Goal: Information Seeking & Learning: Learn about a topic

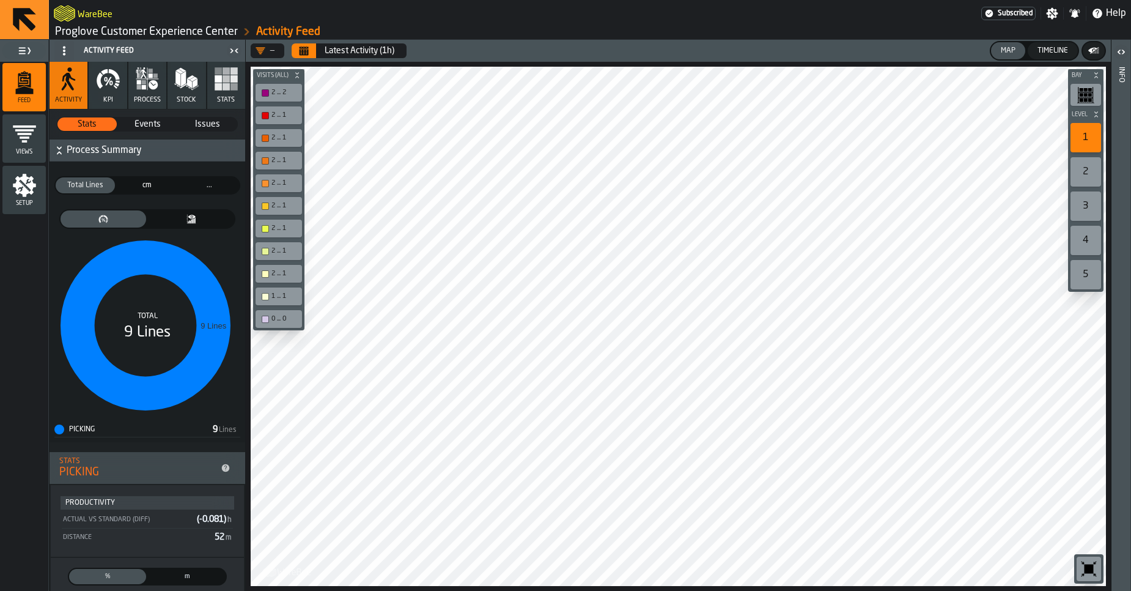
click at [89, 32] on link "Proglove Customer Experience Center" at bounding box center [146, 31] width 183 height 13
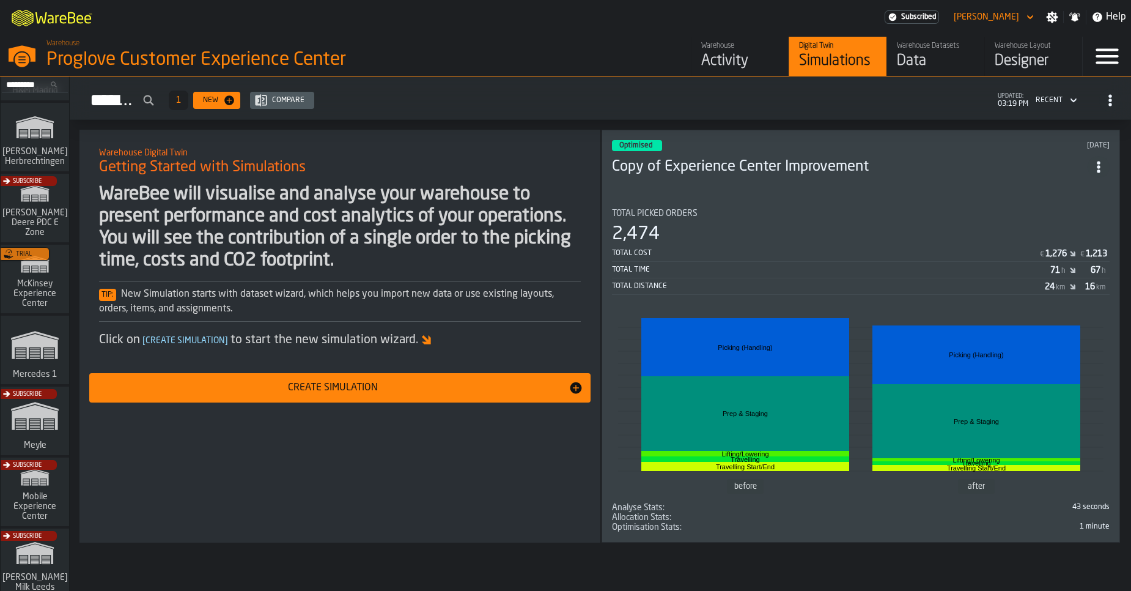
scroll to position [994, 0]
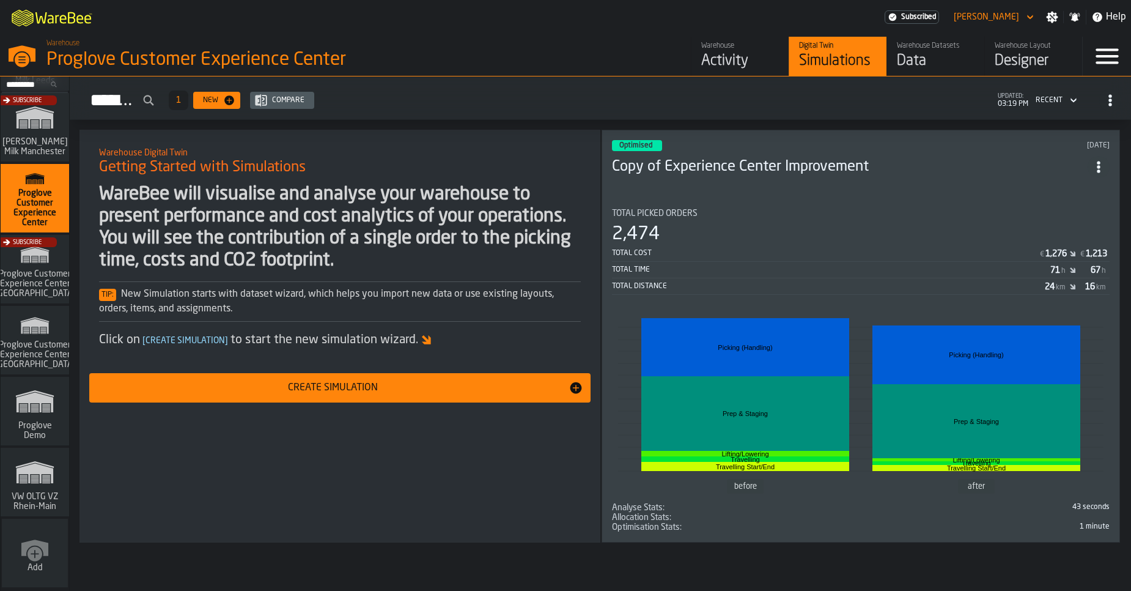
click at [24, 465] on icon "link-to-/wh/i/44979e6c-6f66-405e-9874-c1e29f02a54a/simulations" at bounding box center [35, 471] width 59 height 39
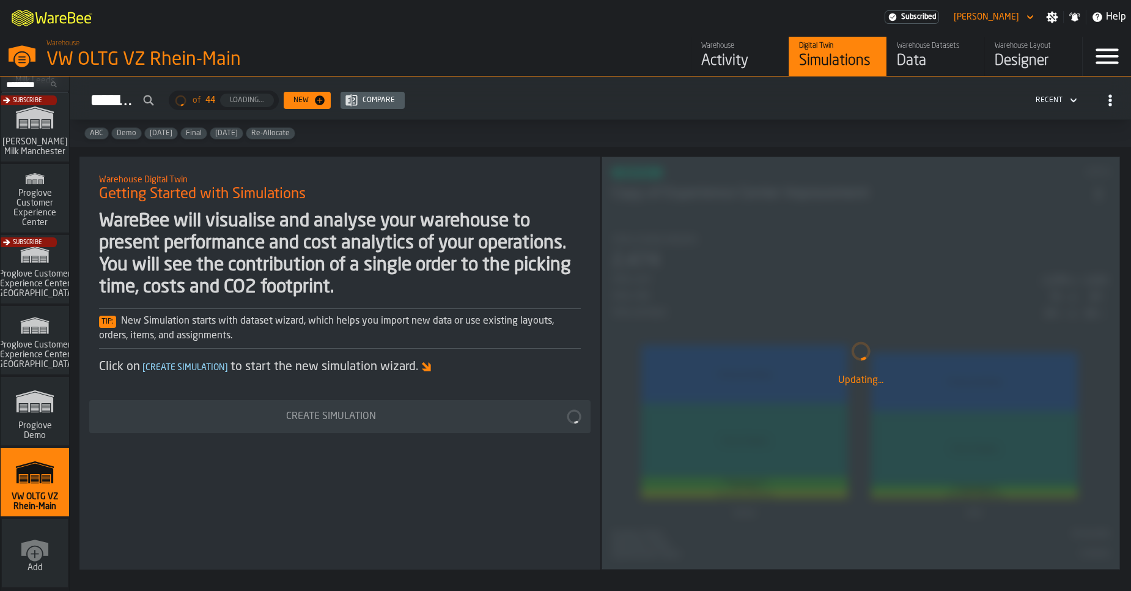
click at [901, 57] on div "Data" at bounding box center [936, 61] width 78 height 20
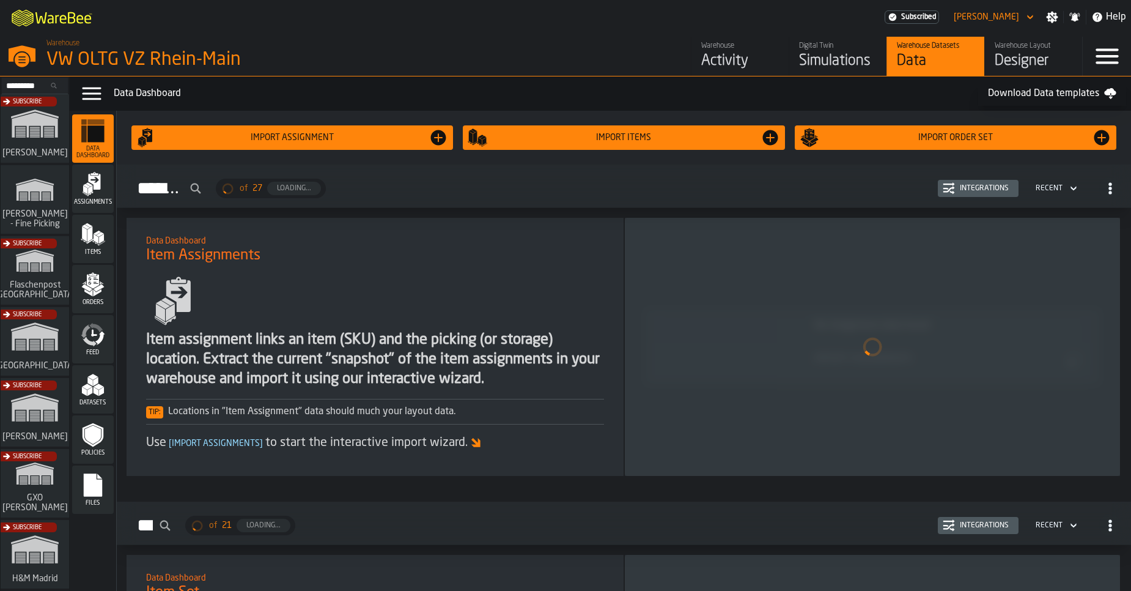
click at [827, 63] on div "Simulations" at bounding box center [838, 61] width 78 height 20
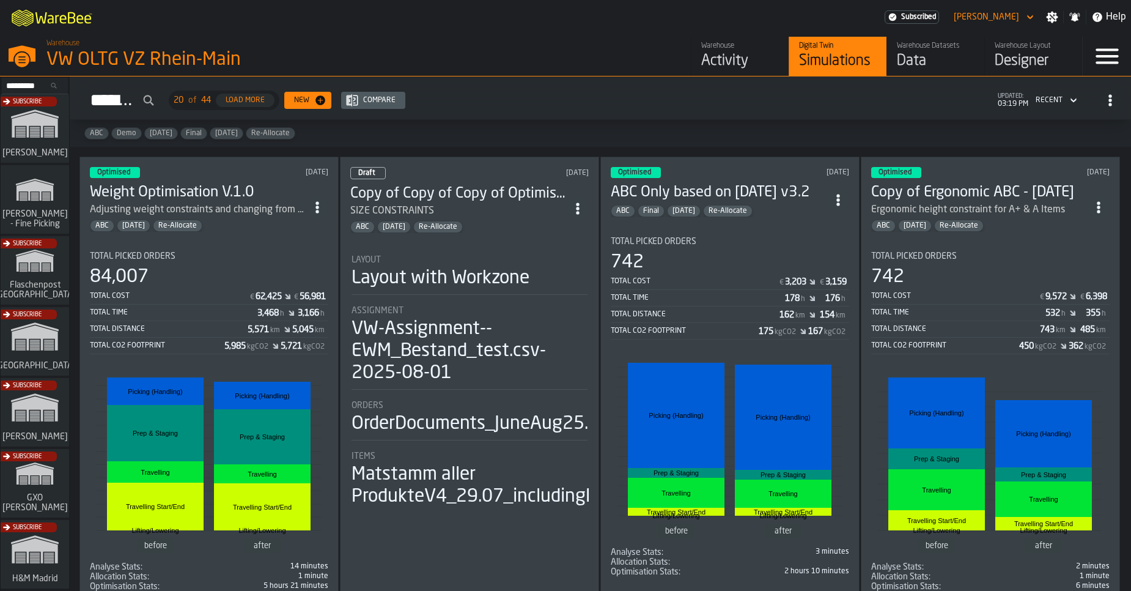
click at [269, 183] on h3 "Weight Optimisation V.1.0" at bounding box center [198, 193] width 216 height 20
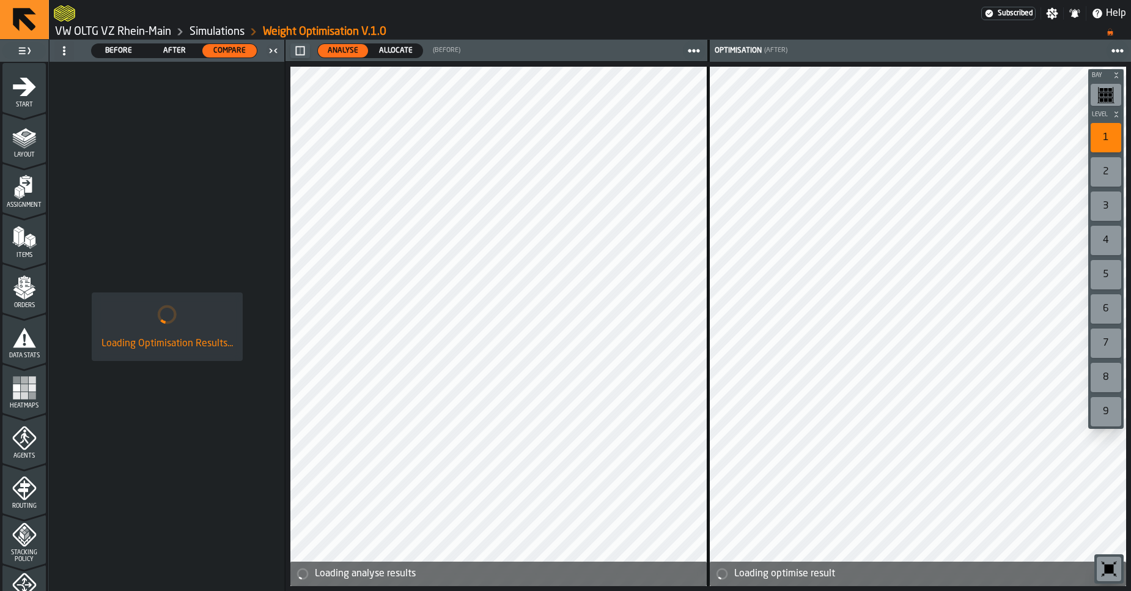
click at [20, 255] on span "Items" at bounding box center [23, 255] width 43 height 7
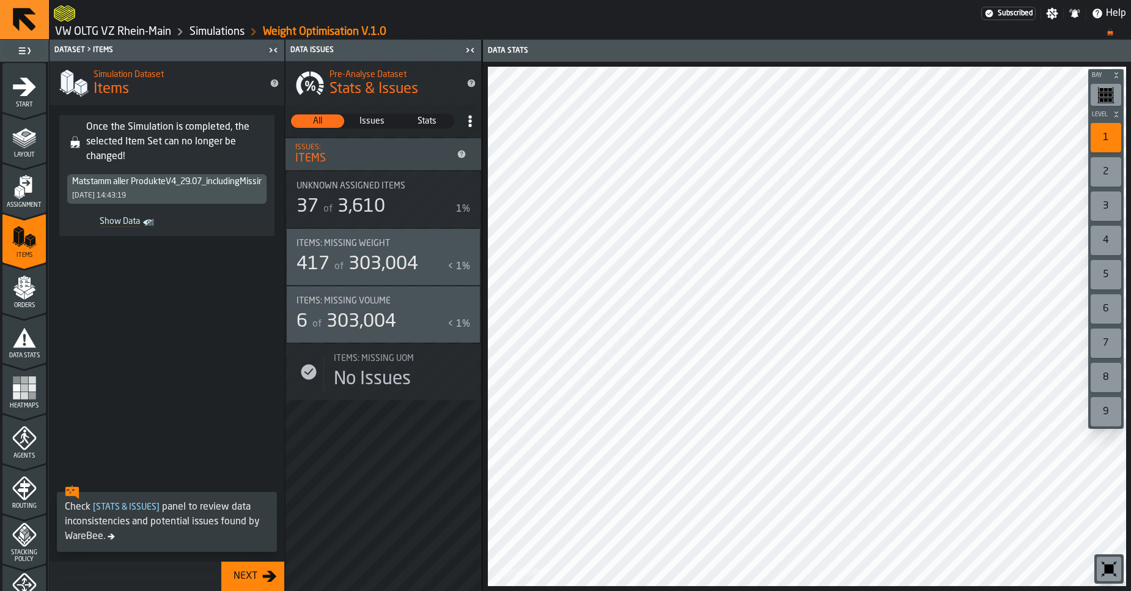
click at [298, 257] on div "417" at bounding box center [313, 264] width 33 height 22
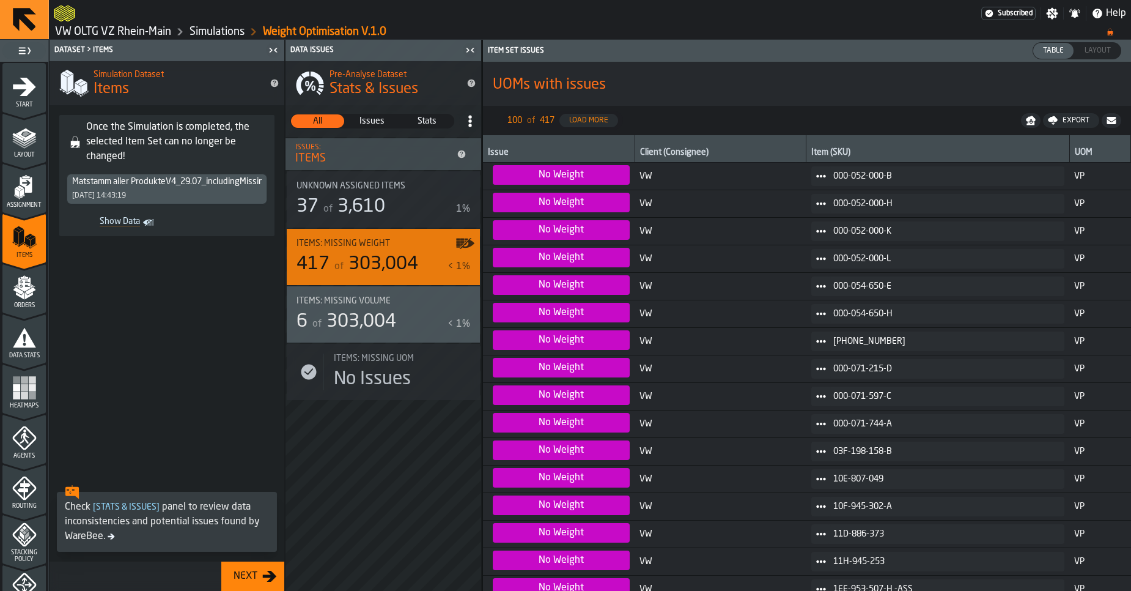
click at [124, 27] on link "VW OLTG VZ Rhein-Main" at bounding box center [113, 31] width 116 height 13
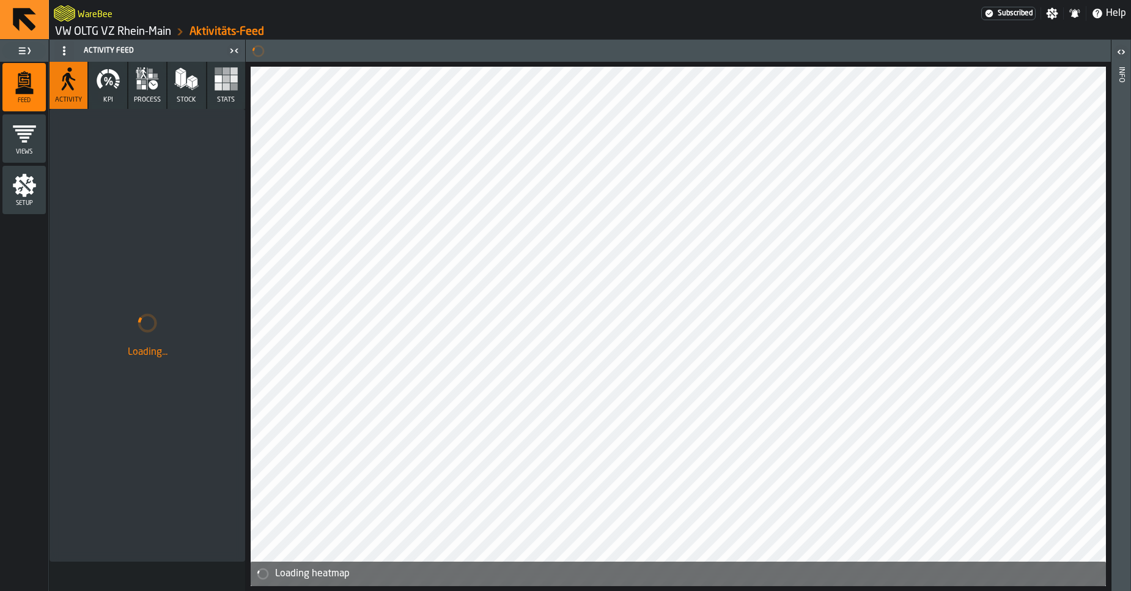
click at [110, 31] on link "VW OLTG VZ Rhein-Main" at bounding box center [113, 31] width 116 height 13
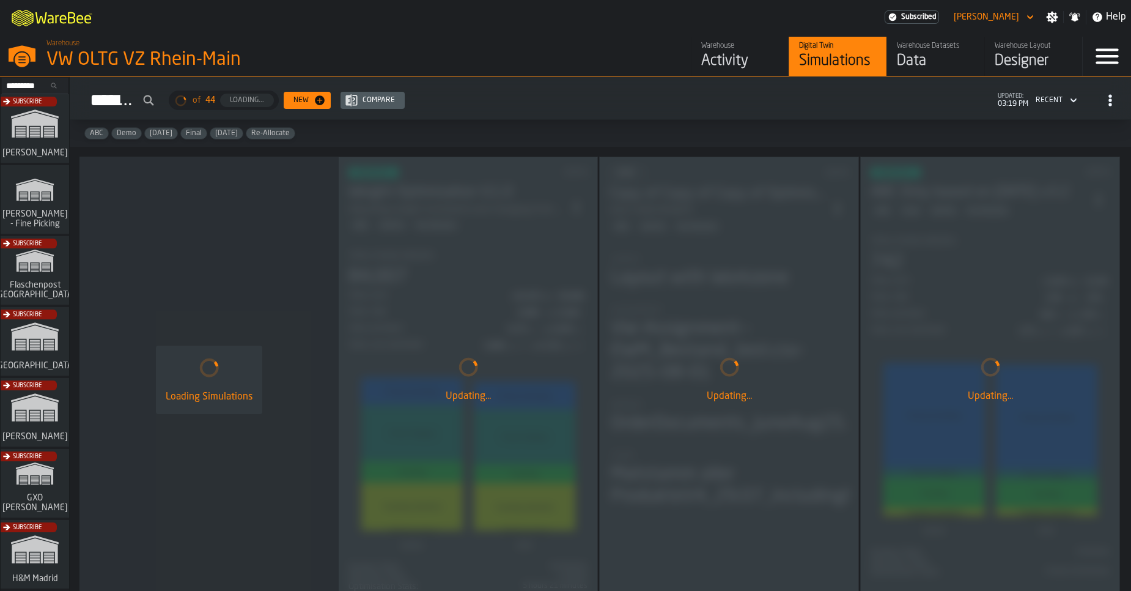
click at [938, 58] on div "Data" at bounding box center [936, 61] width 78 height 20
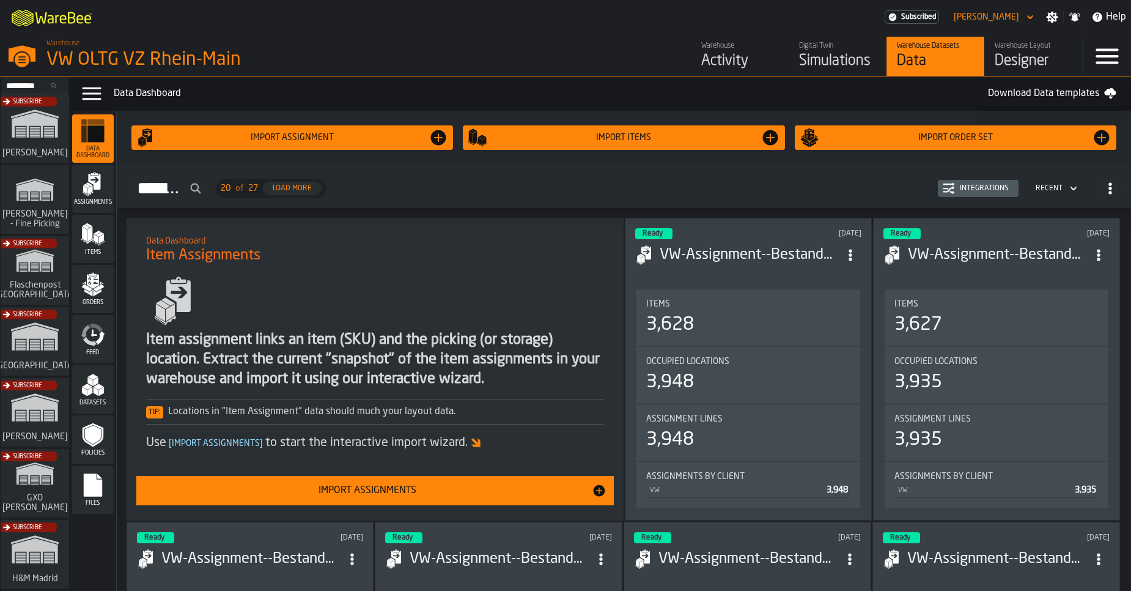
click at [87, 247] on div "Items" at bounding box center [93, 239] width 42 height 34
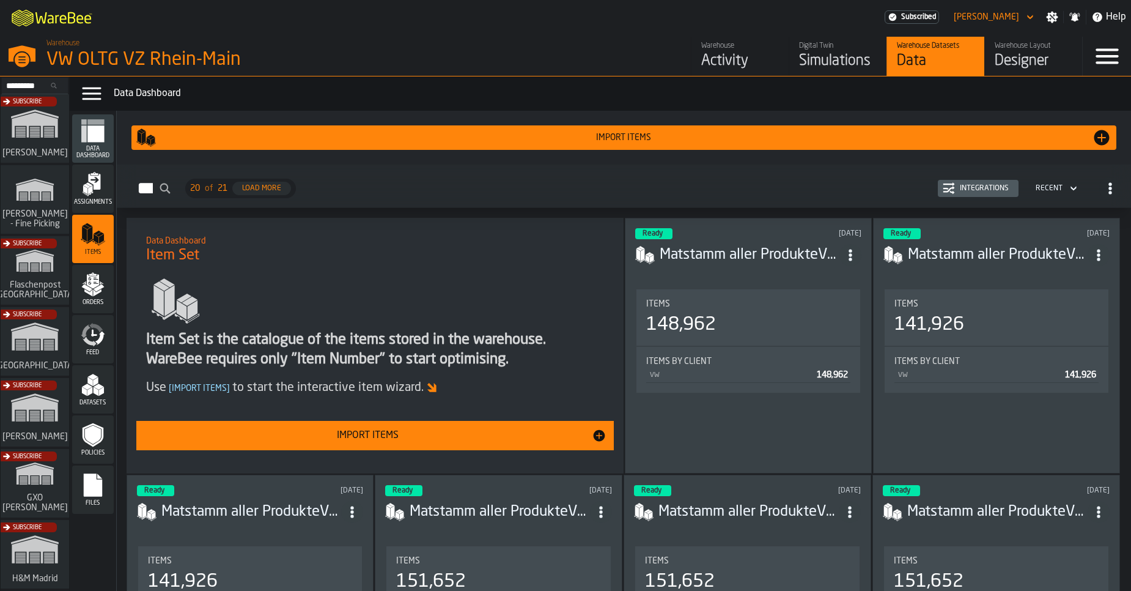
click at [768, 258] on h3 "Matstamm aller ProdukteV6_02.09_includingMissingwithVPE.csv" at bounding box center [750, 255] width 180 height 20
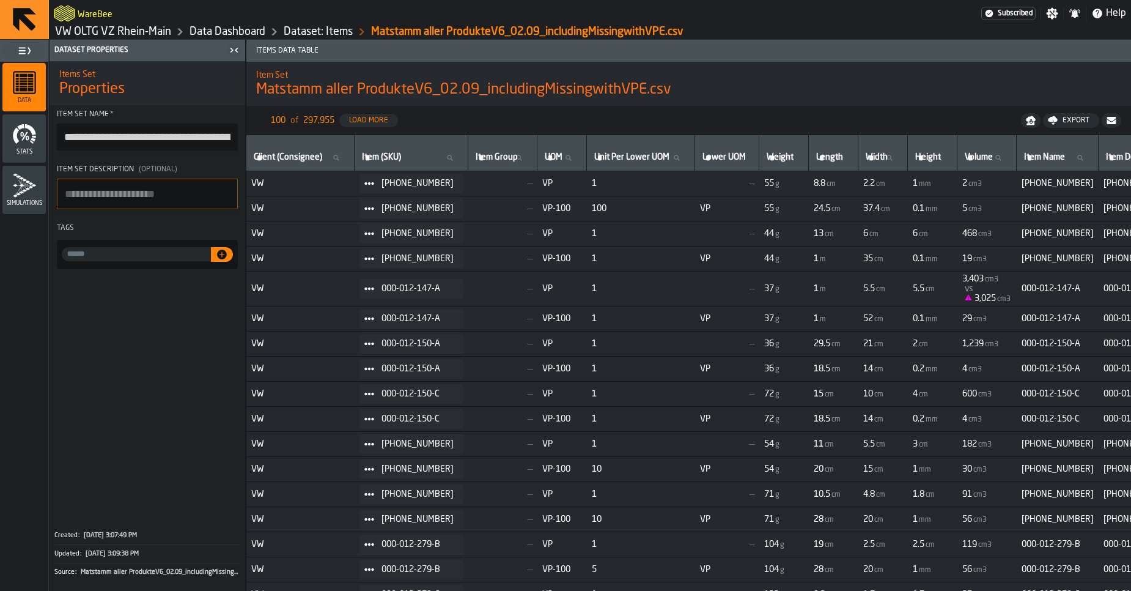
click at [322, 32] on link "Dataset: Items" at bounding box center [318, 31] width 69 height 13
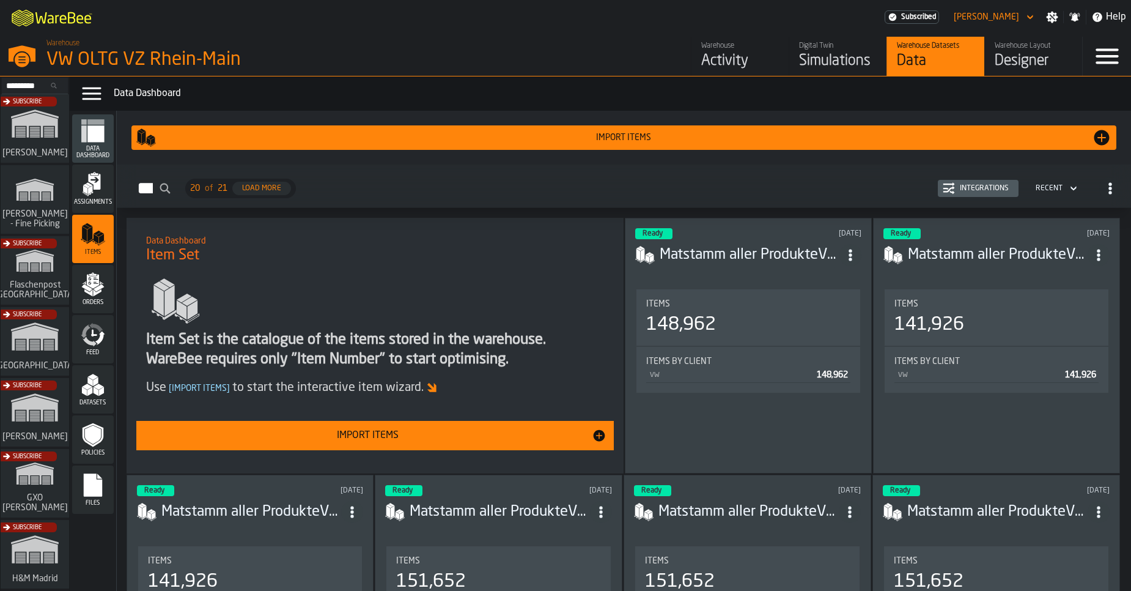
click at [945, 289] on div "Items 141,926" at bounding box center [997, 317] width 224 height 56
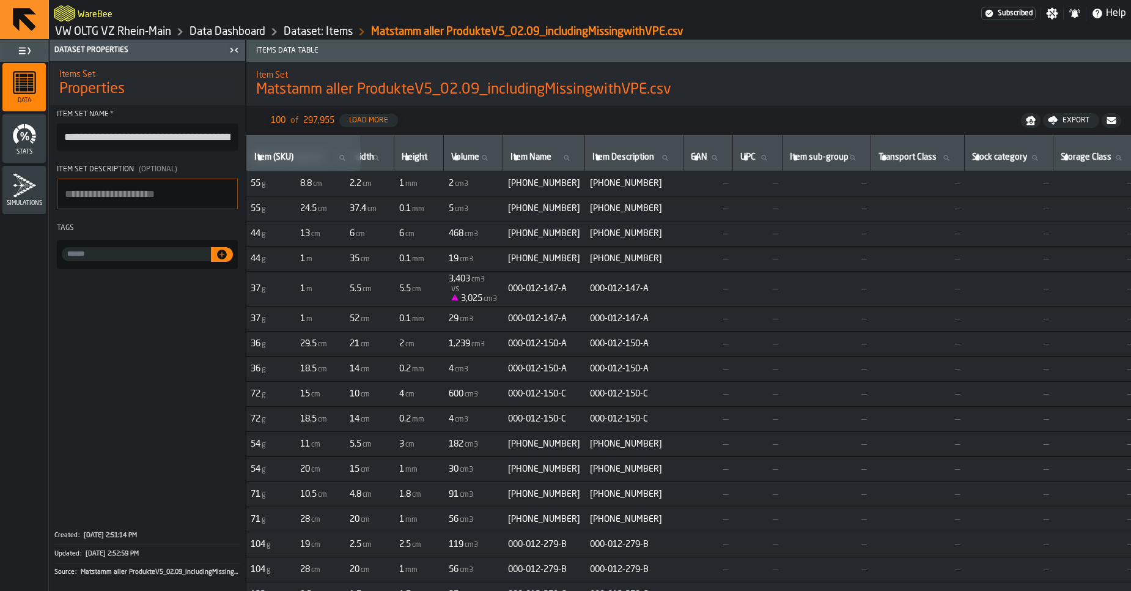
scroll to position [0, 891]
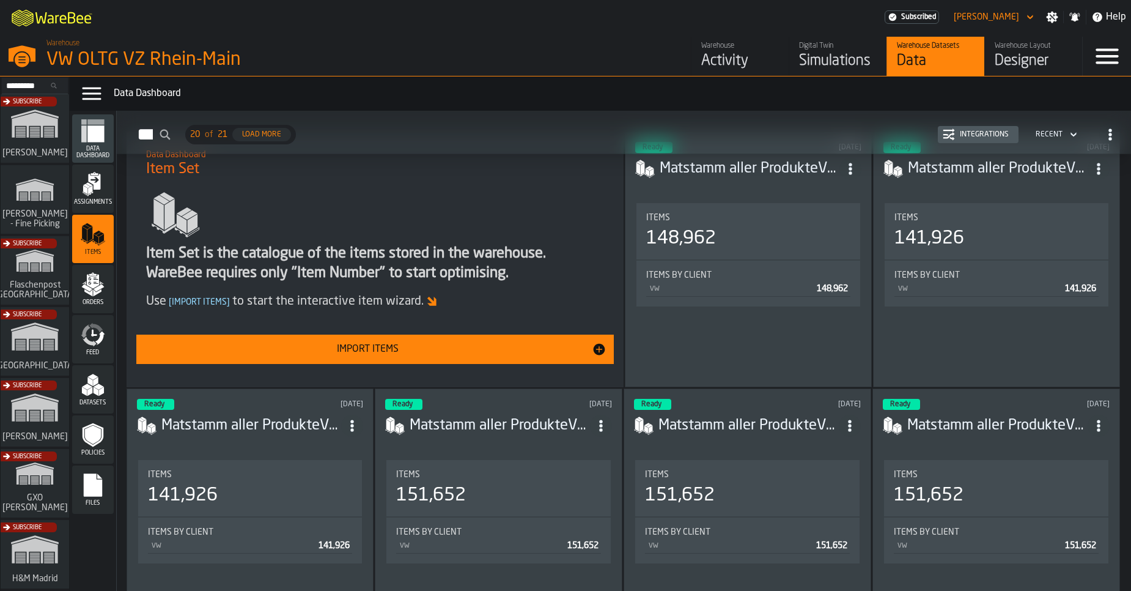
scroll to position [95, 0]
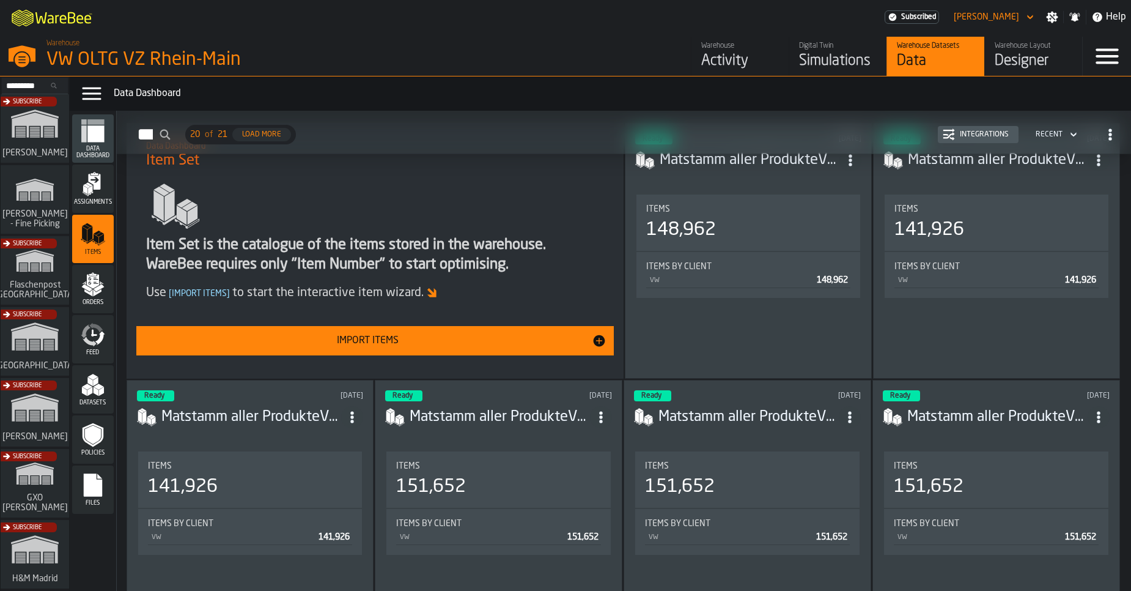
click at [284, 410] on h3 "Matstamm aller ProdukteV4_29.07_includingMissingwithVPE.csv" at bounding box center [251, 417] width 180 height 20
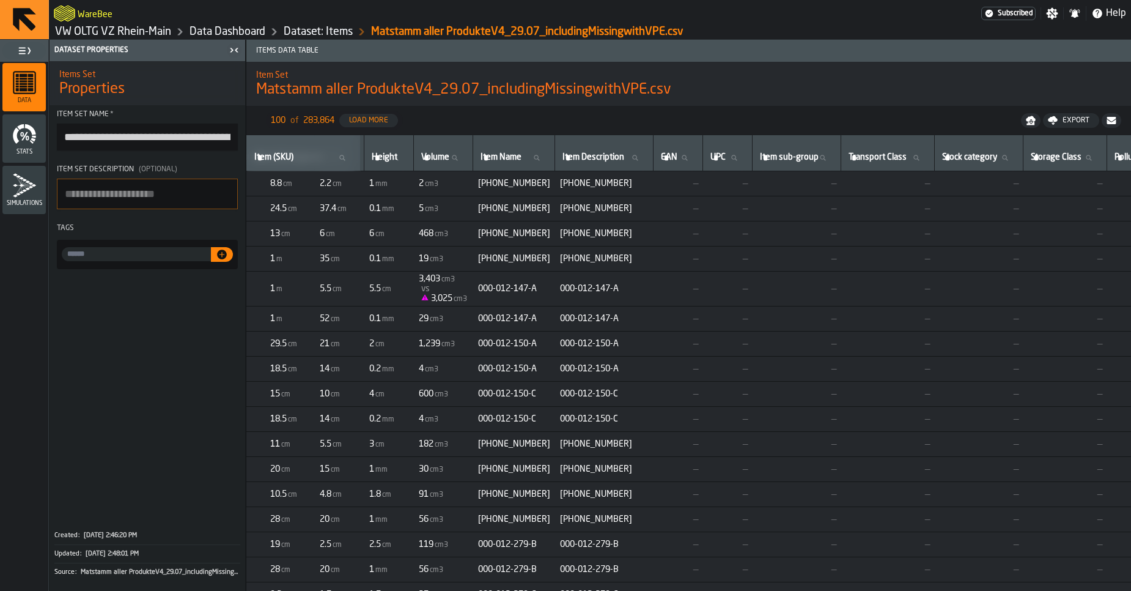
scroll to position [0, 552]
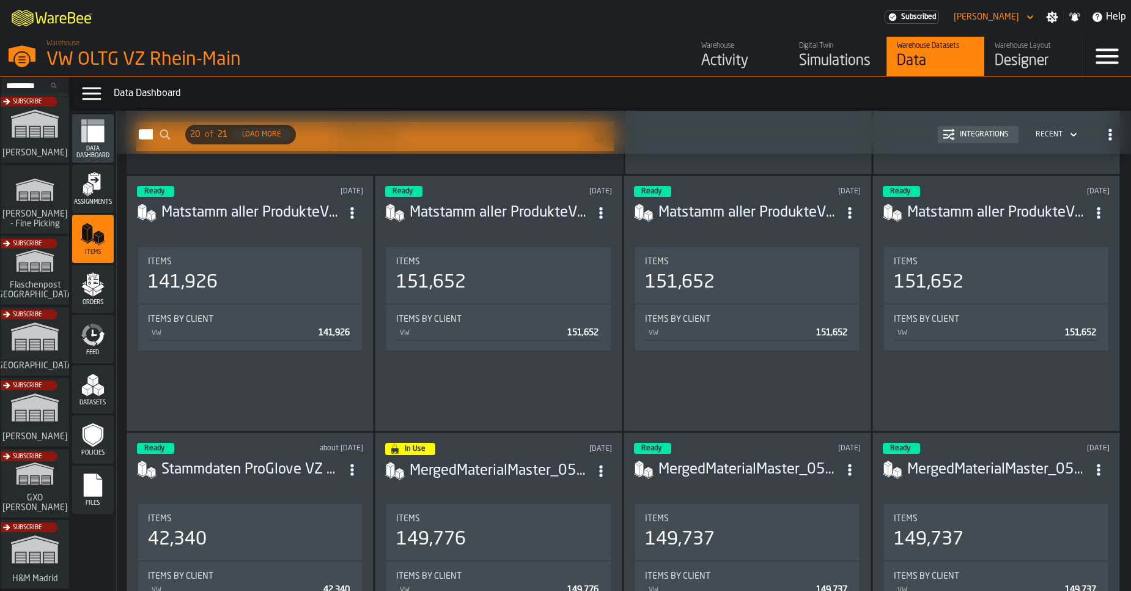
scroll to position [303, 0]
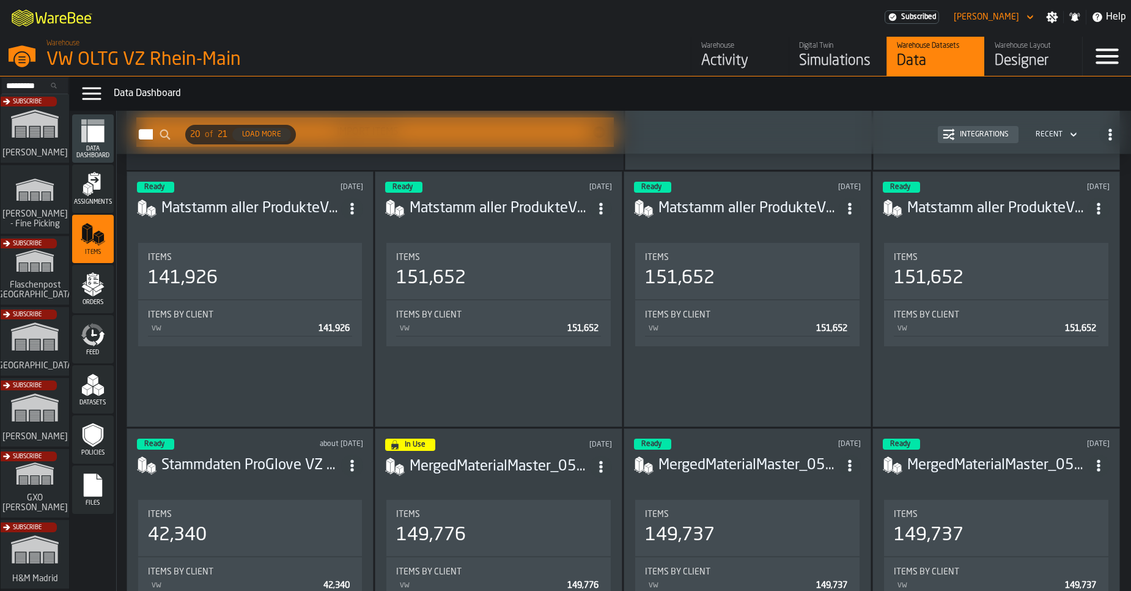
click at [491, 281] on div "151,652" at bounding box center [498, 278] width 205 height 22
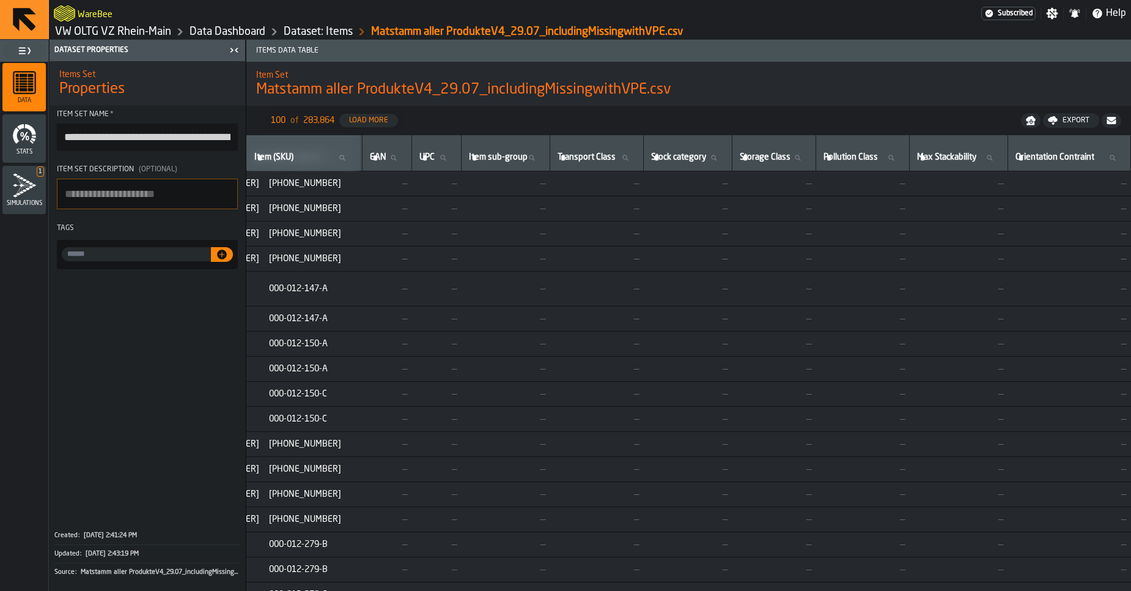
scroll to position [0, 884]
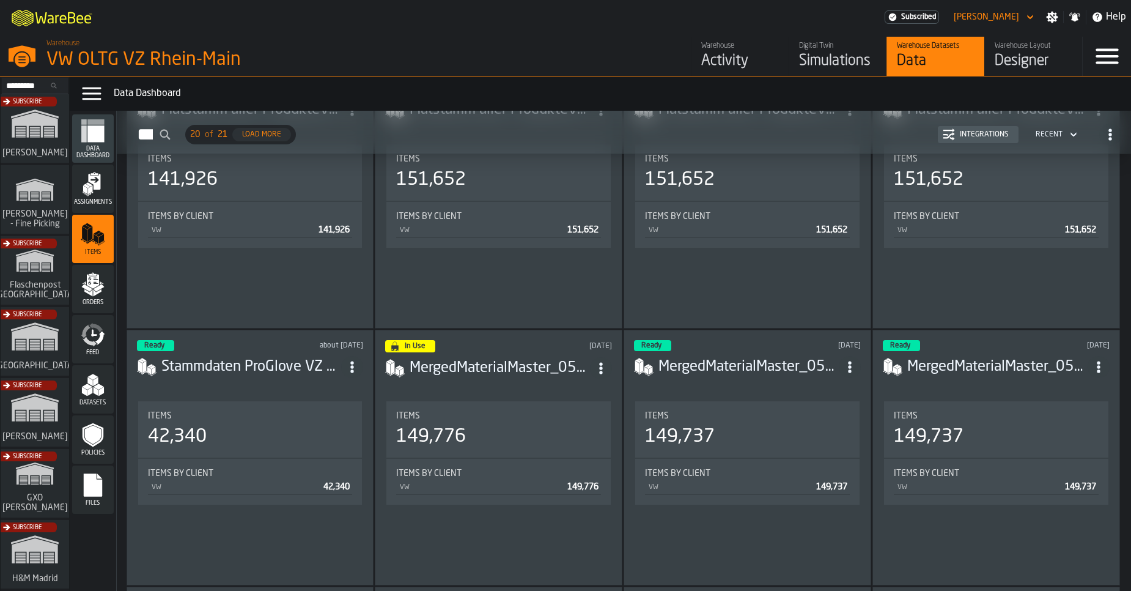
scroll to position [404, 0]
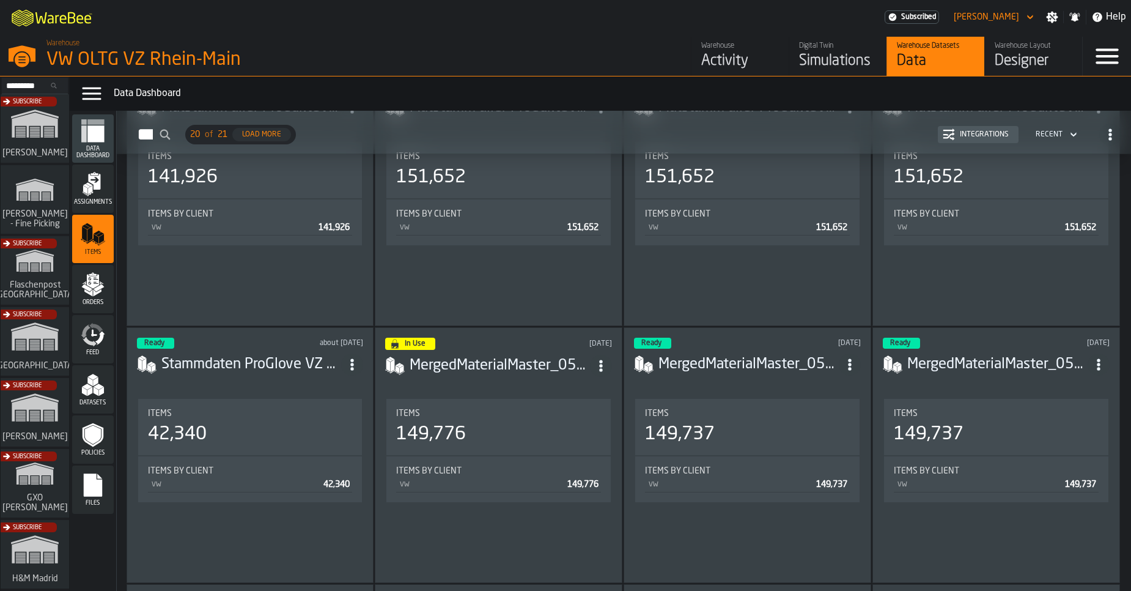
click at [479, 372] on h3 "MergedMaterialMaster_050325 with 0" at bounding box center [500, 366] width 180 height 20
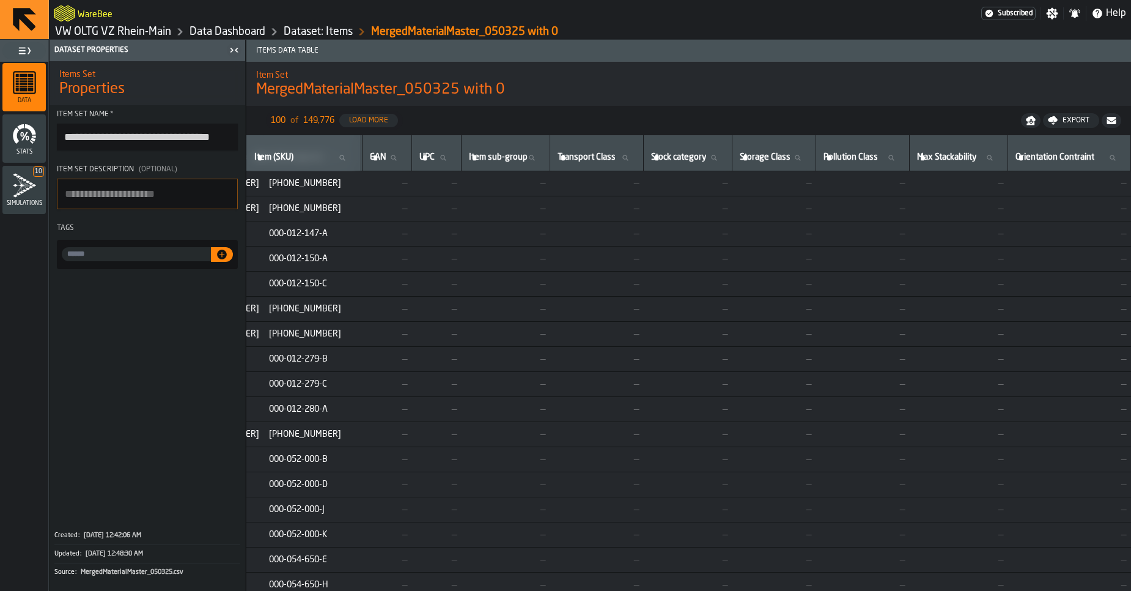
scroll to position [0, 883]
click at [310, 34] on link "Dataset: Items" at bounding box center [318, 31] width 69 height 13
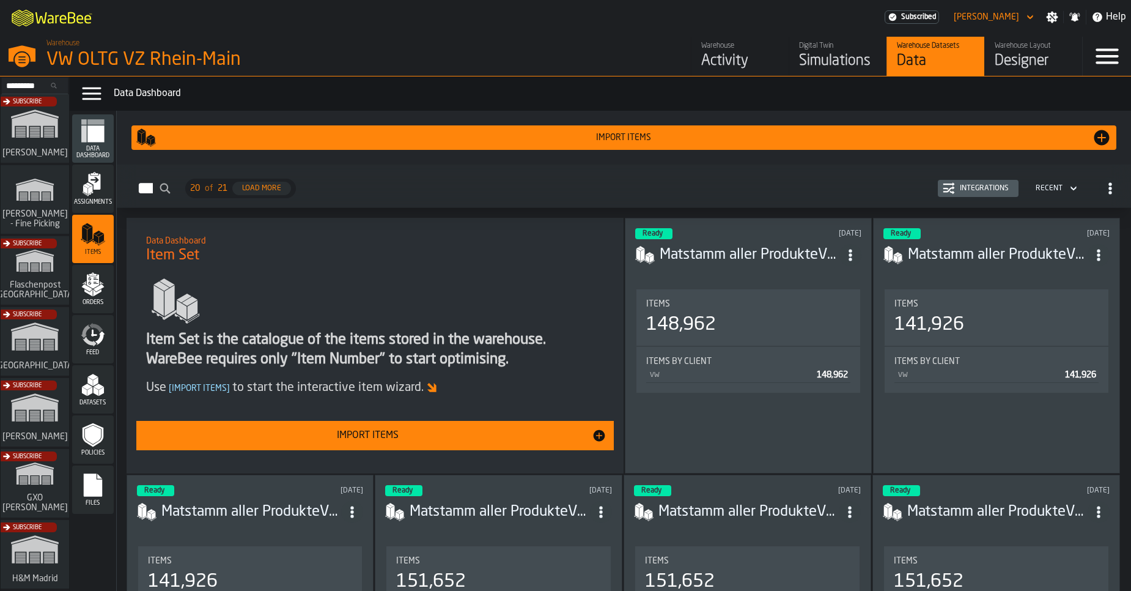
click at [848, 260] on span "ItemListCard-DashboardItemContainer" at bounding box center [850, 255] width 22 height 22
click at [838, 275] on div "Open" at bounding box center [823, 278] width 64 height 15
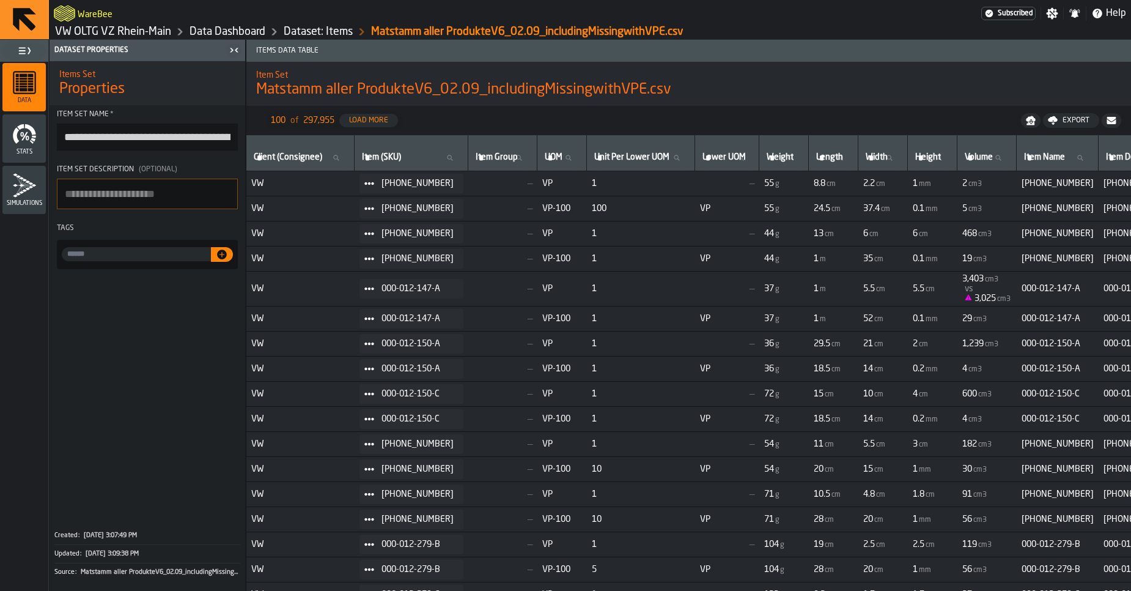
click at [330, 34] on link "Dataset: Items" at bounding box center [318, 31] width 69 height 13
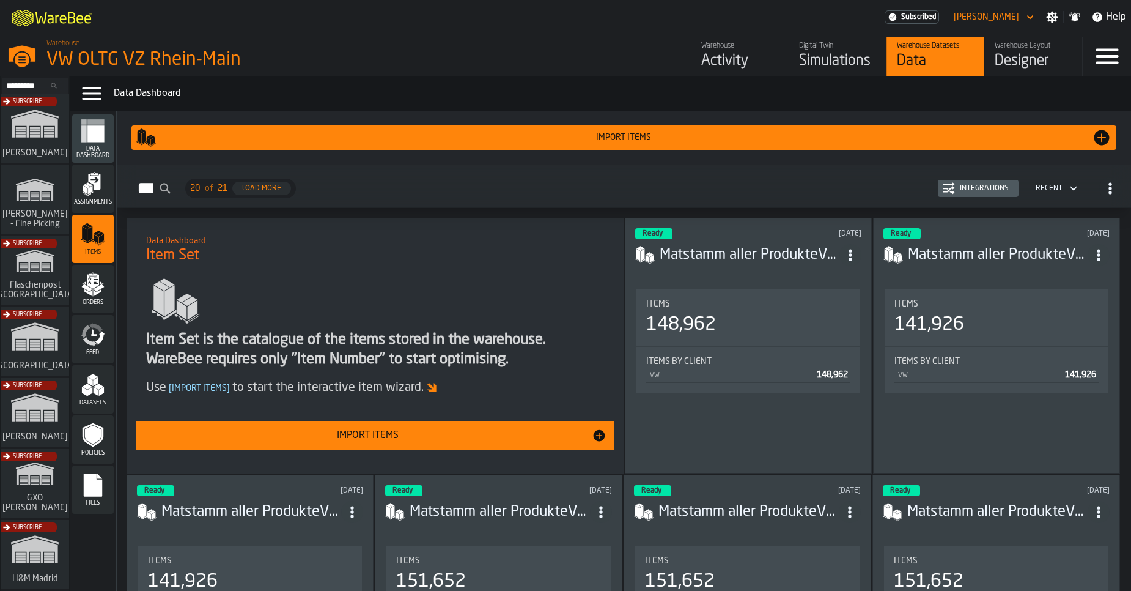
click at [970, 180] on button "Integrations" at bounding box center [978, 188] width 81 height 17
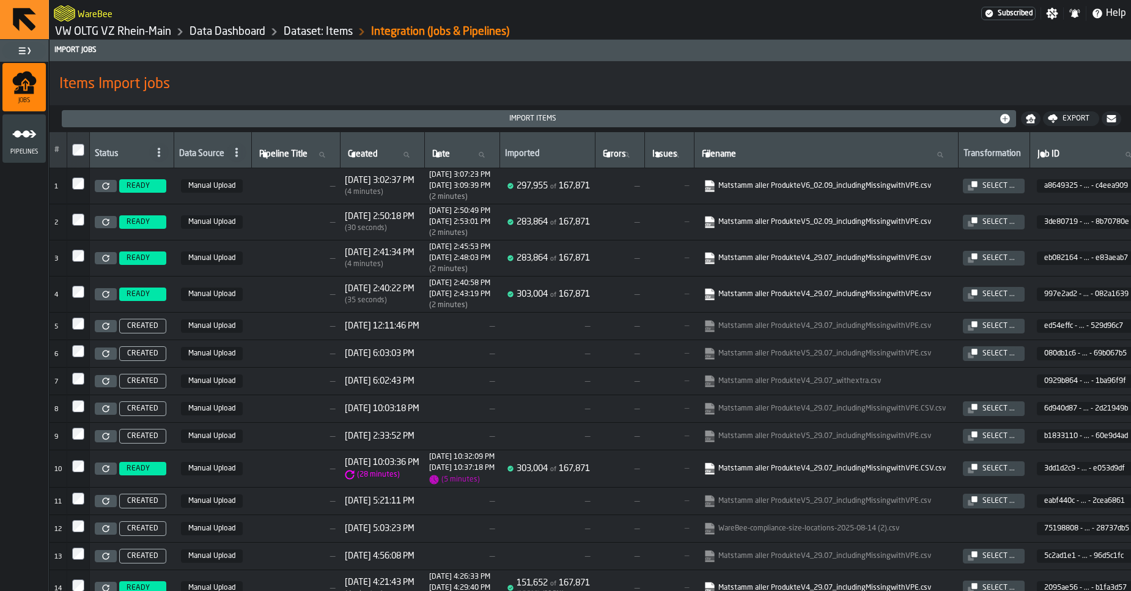
click at [792, 191] on link "Matstamm aller ProdukteV6_02.09_includingMissingwithVPE.csv" at bounding box center [825, 186] width 242 height 12
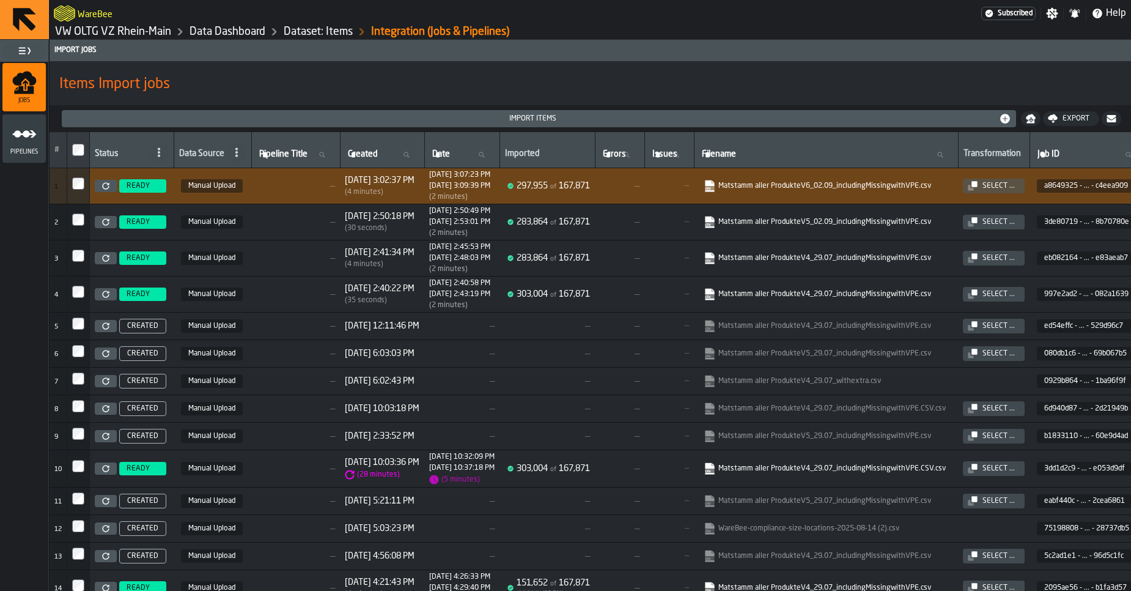
click at [139, 29] on link "VW OLTG VZ Rhein-Main" at bounding box center [113, 31] width 116 height 13
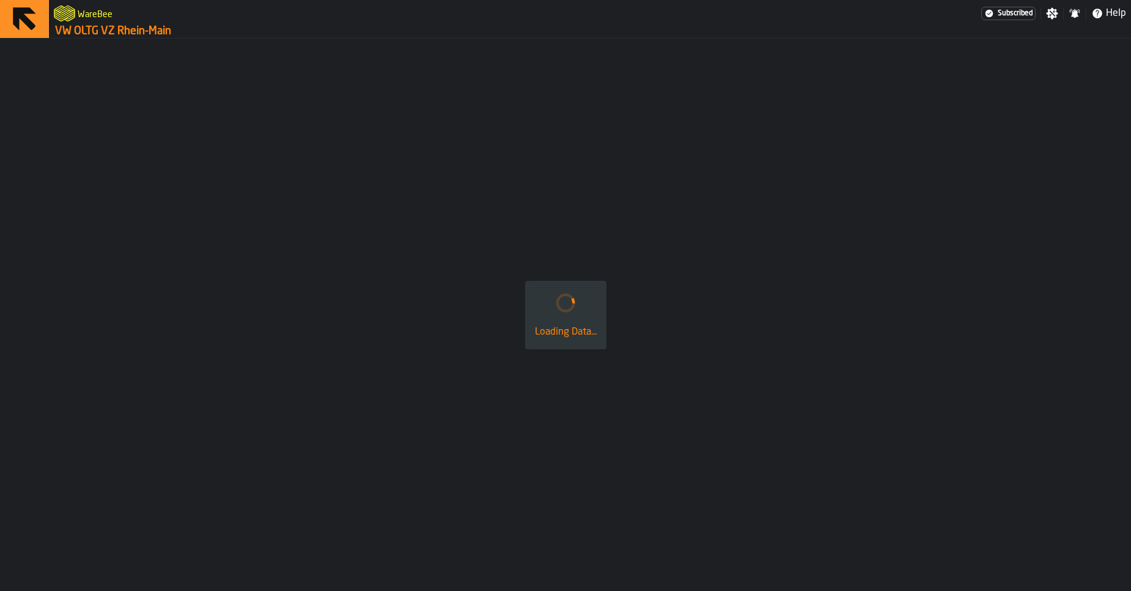
click at [30, 19] on icon at bounding box center [24, 18] width 29 height 29
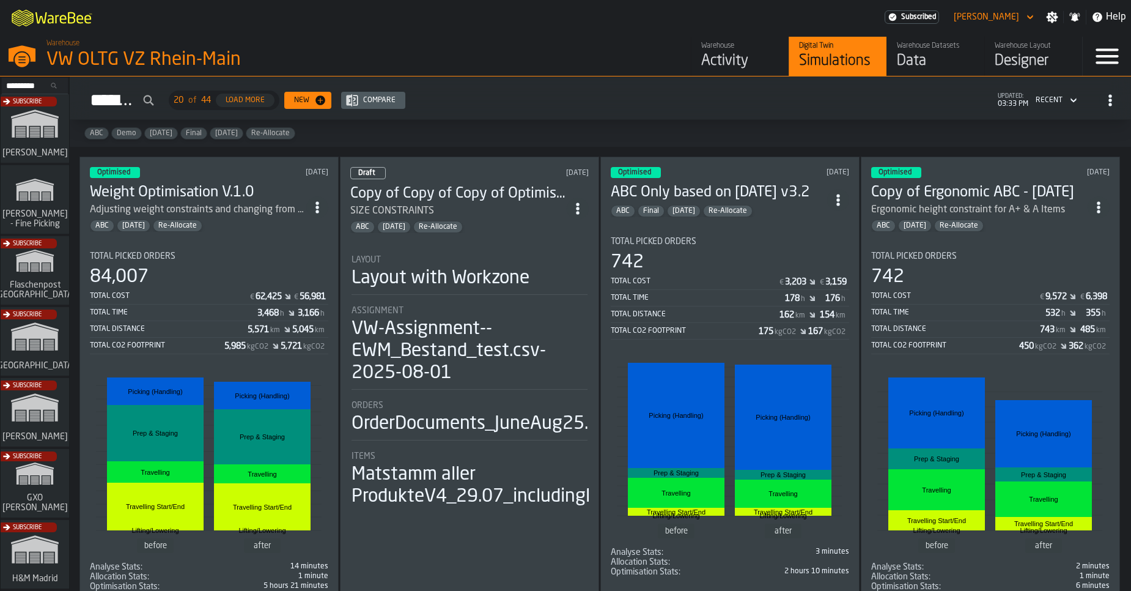
scroll to position [187, 0]
